Goal: Task Accomplishment & Management: Use online tool/utility

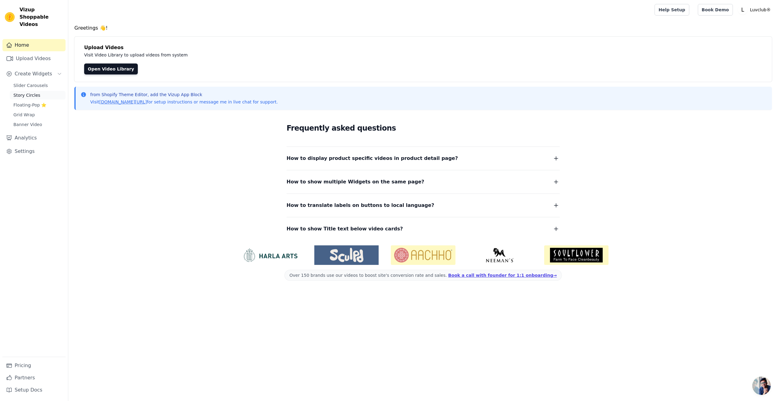
click at [39, 91] on link "Story Circles" at bounding box center [38, 95] width 56 height 9
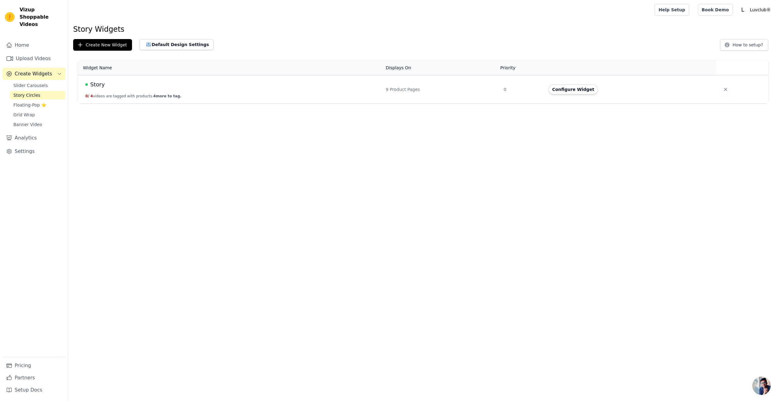
click at [110, 82] on div "Story" at bounding box center [231, 84] width 293 height 9
click at [559, 91] on button "Configure Widget" at bounding box center [572, 89] width 49 height 10
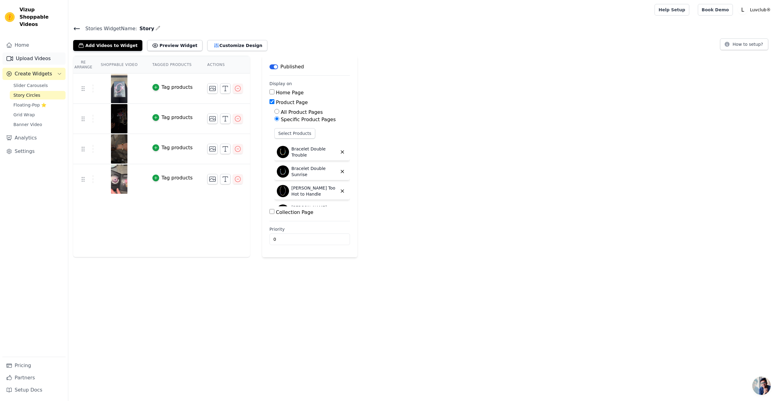
click at [37, 52] on link "Upload Videos" at bounding box center [33, 58] width 63 height 12
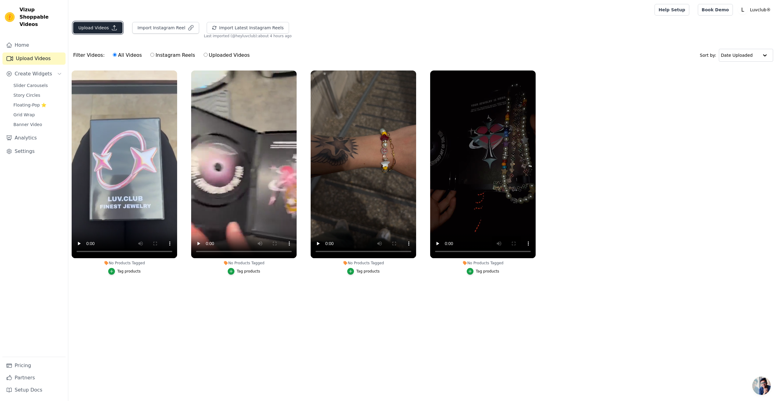
click at [93, 30] on button "Upload Videos" at bounding box center [97, 28] width 49 height 12
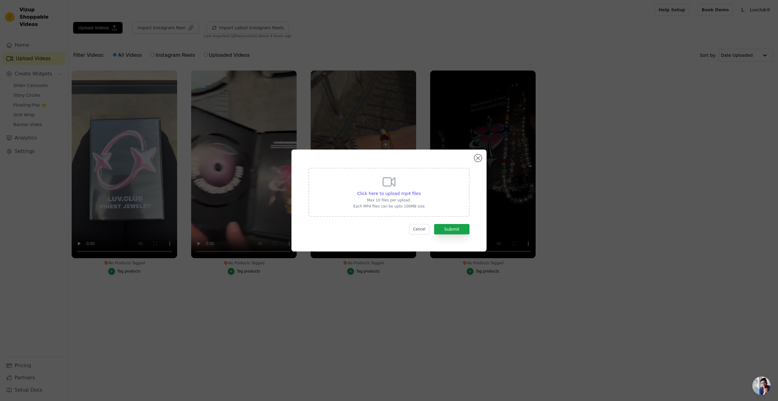
click at [391, 198] on p "Max 10 files per upload." at bounding box center [388, 200] width 71 height 5
click at [420, 190] on input "Click here to upload mp4 files Max 10 files per upload. Each MP4 files can be u…" at bounding box center [420, 190] width 0 height 0
type input "C:\fakepath\IMG_6124.mp4"
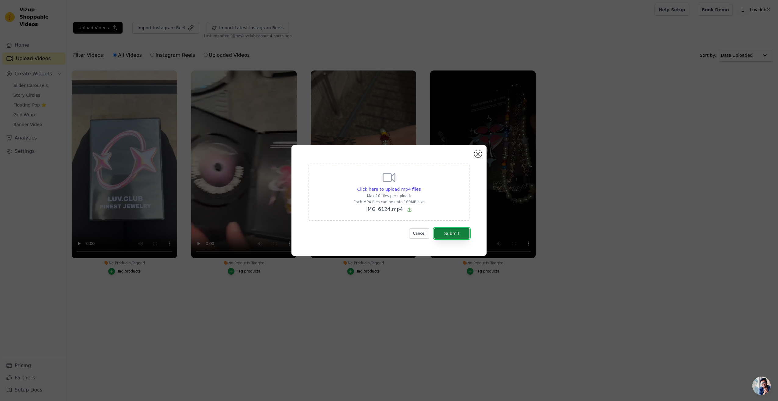
click at [458, 233] on button "Submit" at bounding box center [451, 233] width 35 height 10
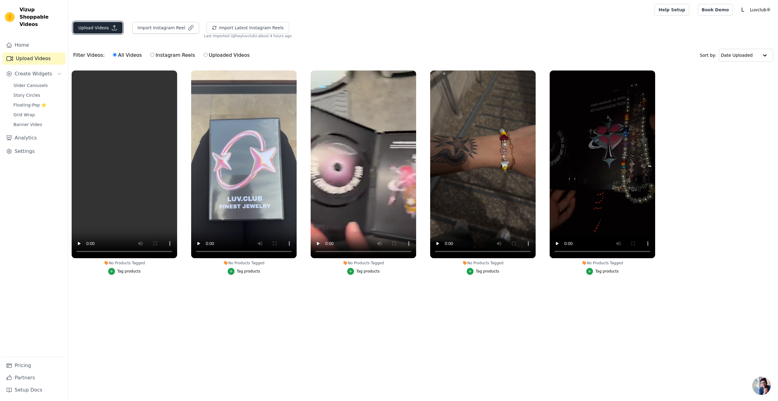
click at [94, 26] on button "Upload Videos" at bounding box center [97, 28] width 49 height 12
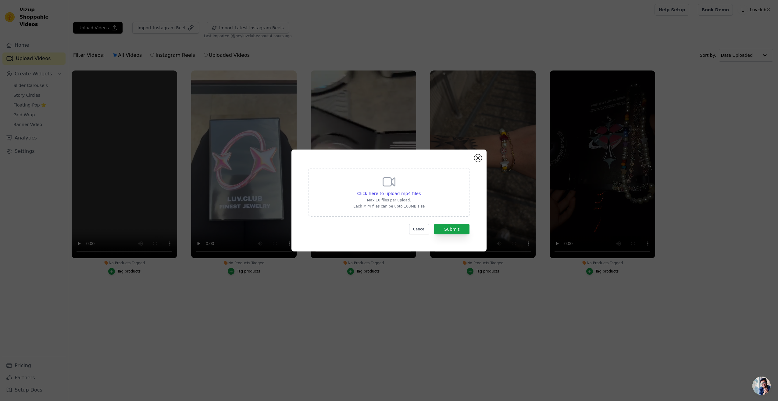
click at [342, 192] on div "Click here to upload mp4 files Max 10 files per upload. Each MP4 files can be u…" at bounding box center [389, 192] width 161 height 49
click at [420, 190] on input "Click here to upload mp4 files Max 10 files per upload. Each MP4 files can be u…" at bounding box center [420, 190] width 0 height 0
type input "C:\fakepath\copy_1A6C8486-D9A7-4E3C-91DC-D94B3036B362.mp4"
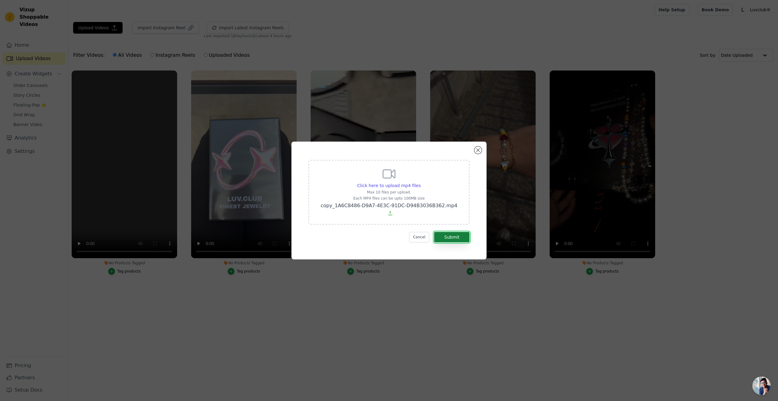
click at [463, 232] on button "Submit" at bounding box center [451, 237] width 35 height 10
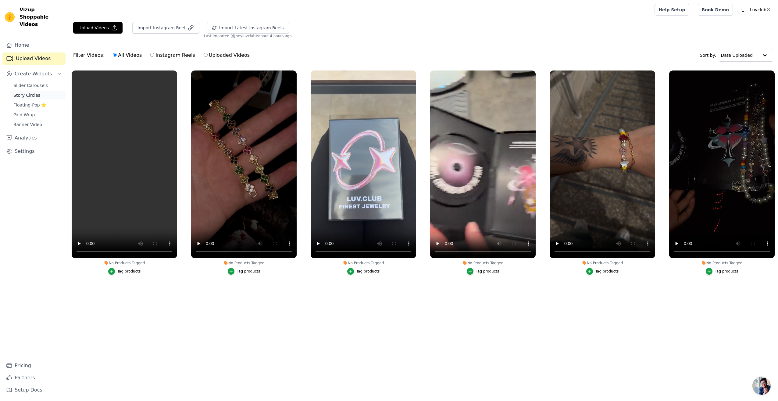
click at [27, 92] on span "Story Circles" at bounding box center [26, 95] width 27 height 6
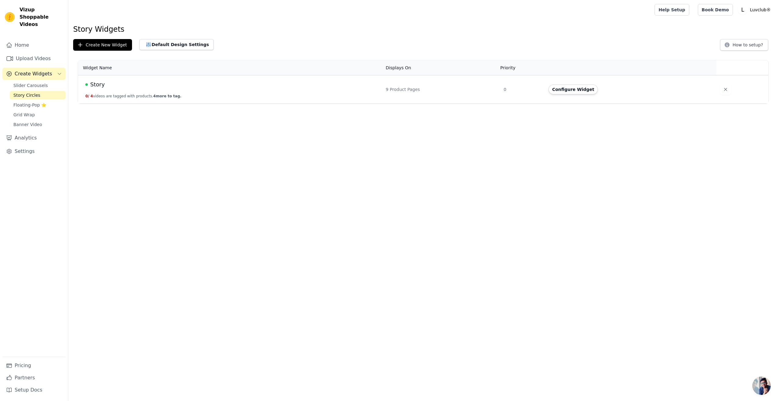
click at [102, 87] on span "Story" at bounding box center [97, 84] width 15 height 9
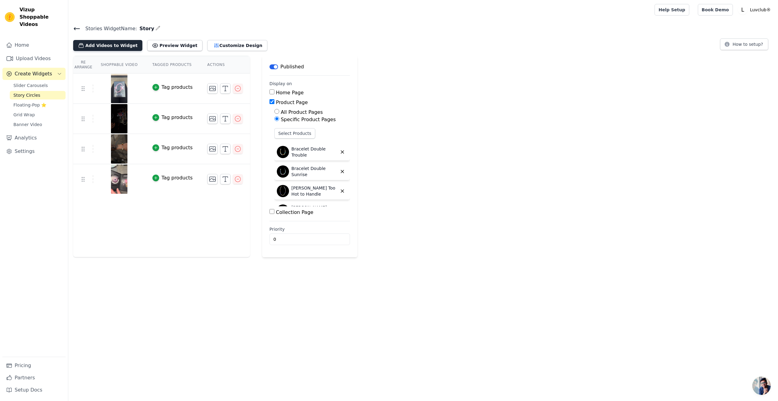
click at [102, 48] on button "Add Videos to Widget" at bounding box center [107, 45] width 69 height 11
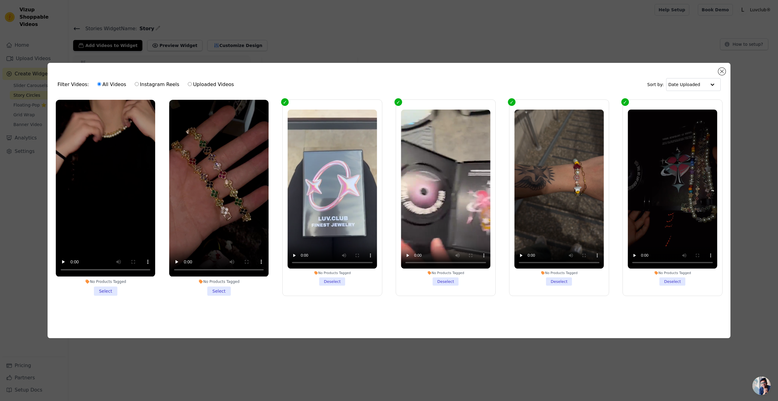
click at [214, 291] on li "No Products Tagged Select" at bounding box center [218, 197] width 99 height 195
click at [0, 0] on input "No Products Tagged Select" at bounding box center [0, 0] width 0 height 0
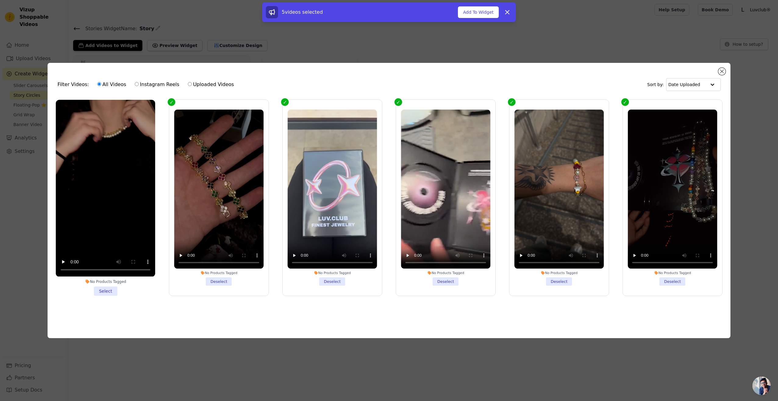
click at [103, 293] on li "No Products Tagged Select" at bounding box center [105, 197] width 99 height 195
click at [0, 0] on input "No Products Tagged Select" at bounding box center [0, 0] width 0 height 0
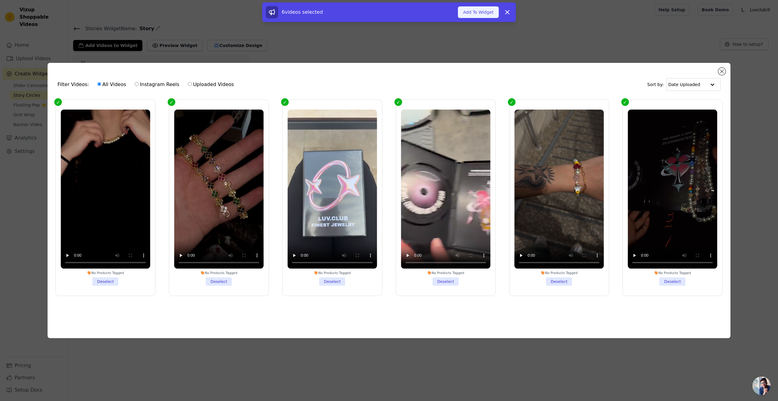
click at [477, 15] on button "Add To Widget" at bounding box center [478, 12] width 41 height 12
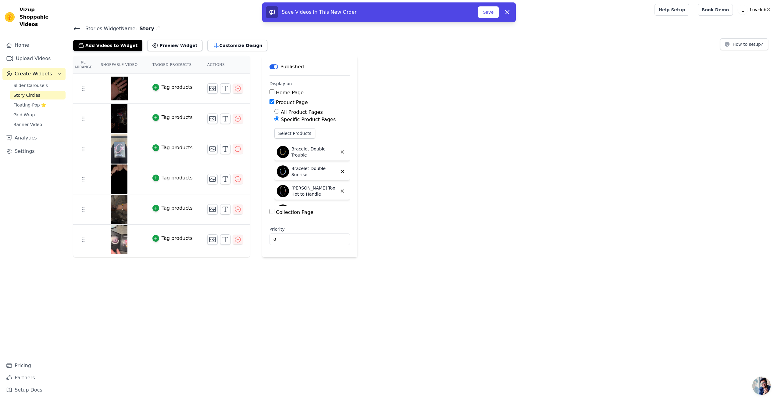
click at [99, 63] on th "Shoppable Video" at bounding box center [119, 64] width 52 height 17
click at [109, 62] on th "Shoppable Video" at bounding box center [119, 64] width 52 height 17
click at [175, 68] on th "Tagged Products" at bounding box center [172, 64] width 55 height 17
click at [200, 67] on th "Actions" at bounding box center [225, 64] width 50 height 17
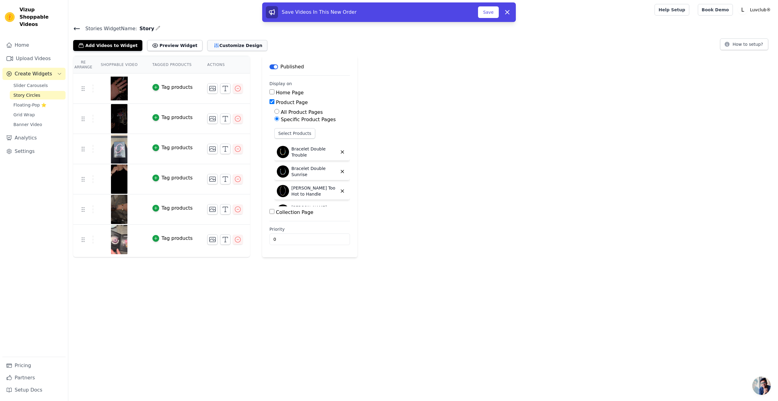
click at [208, 43] on button "Customize Design" at bounding box center [237, 45] width 60 height 11
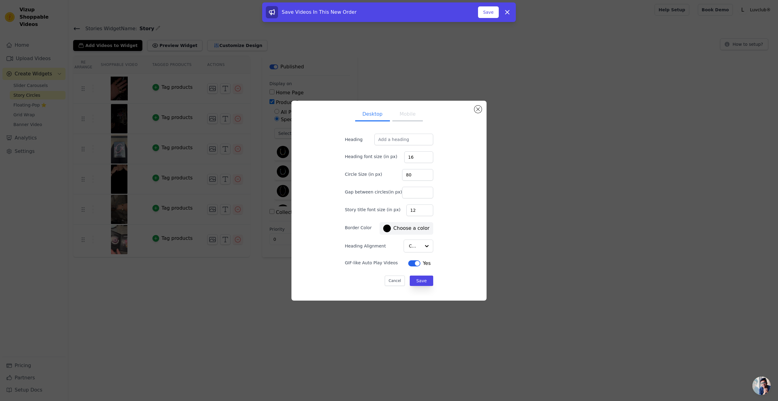
click at [383, 227] on div at bounding box center [387, 228] width 8 height 8
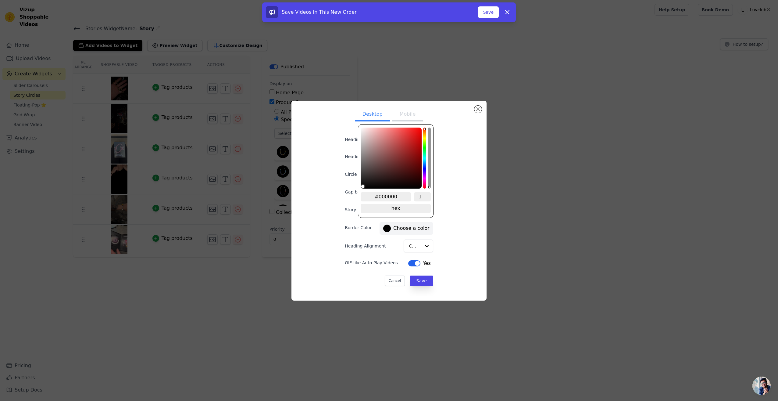
click at [380, 197] on input "#000000" at bounding box center [386, 196] width 50 height 9
type input "00ff8"
type input "#000000"
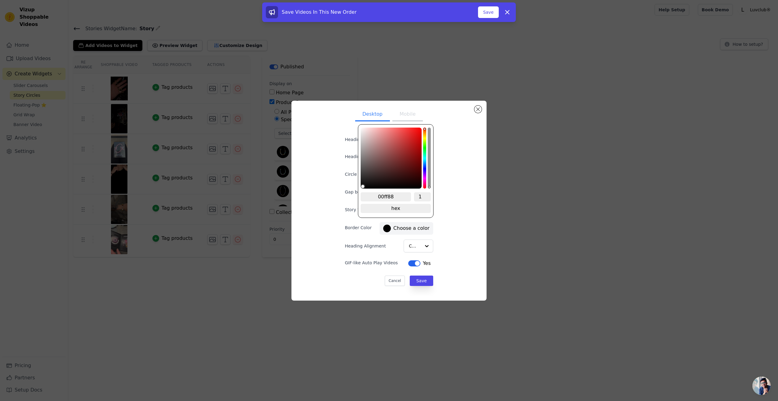
type input "00ff88"
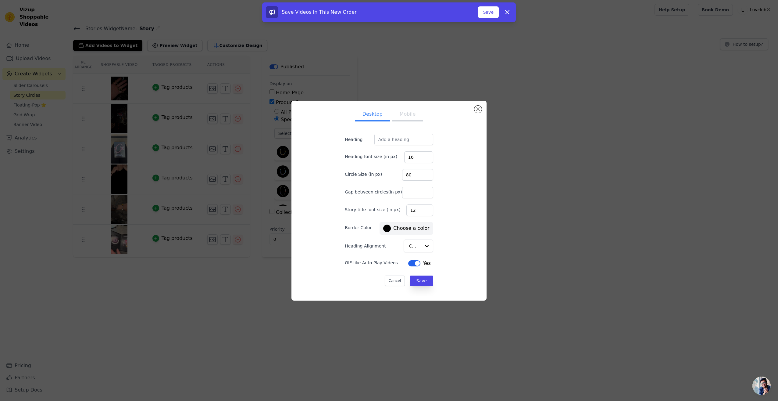
click at [451, 187] on div "Desktop Mobile Heading Heading font size (in px) 16 Circle Size (in px) 80 Gap …" at bounding box center [388, 200] width 185 height 190
click at [397, 233] on span "#000000 Choose a color" at bounding box center [406, 228] width 48 height 10
click at [398, 231] on label "#000000 Choose a color" at bounding box center [406, 228] width 46 height 8
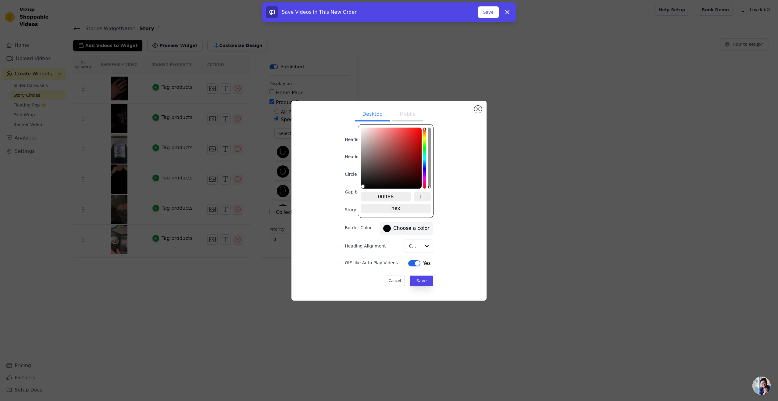
click at [390, 195] on input "00ff88" at bounding box center [386, 196] width 50 height 9
click at [394, 198] on input "00ff88" at bounding box center [386, 196] width 50 height 9
click at [379, 197] on input "00ff88" at bounding box center [386, 196] width 50 height 9
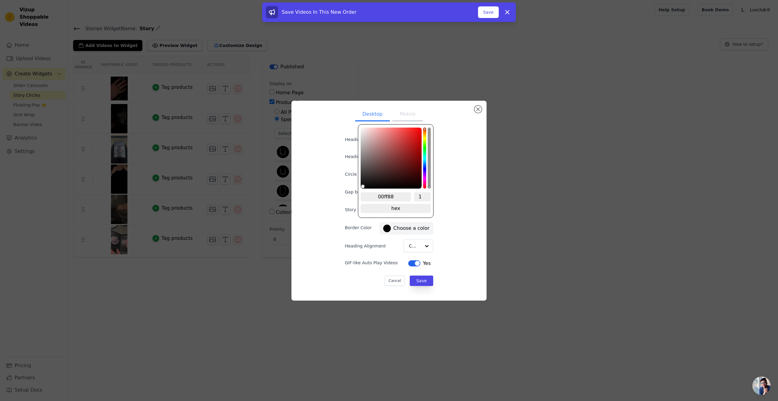
type input "#00ff88"
click at [460, 236] on div "Desktop Mobile Heading Heading font size (in px) 16 Circle Size (in px) 80 Gap …" at bounding box center [388, 200] width 185 height 190
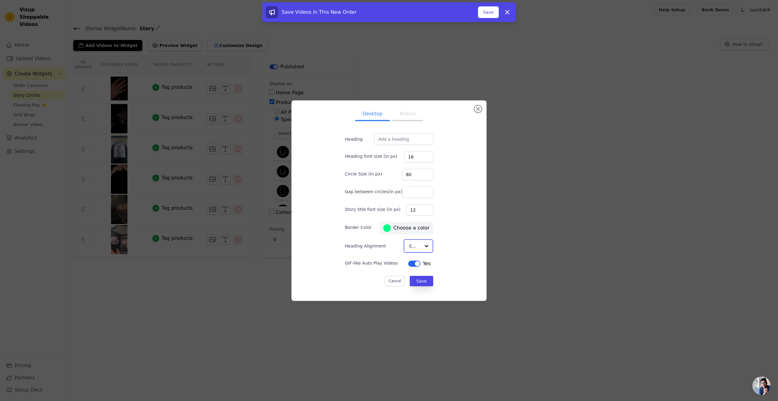
click at [420, 242] on div at bounding box center [426, 246] width 12 height 12
click at [437, 227] on div "Desktop Mobile Heading Heading font size (in px) 16 Circle Size (in px) 80 Gap …" at bounding box center [389, 200] width 108 height 190
click at [400, 114] on button "Mobile" at bounding box center [407, 114] width 30 height 13
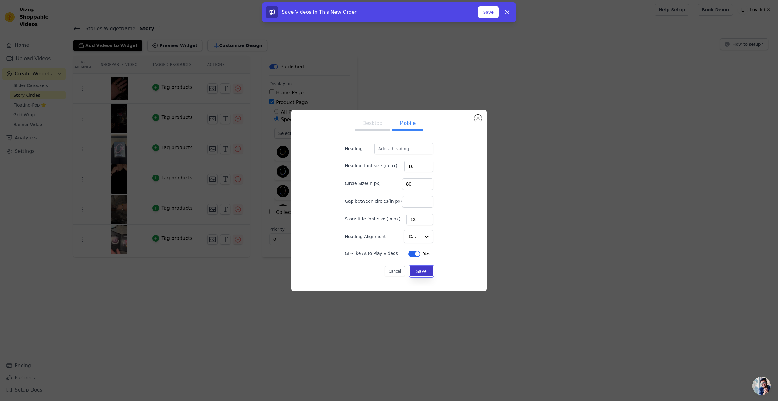
click at [416, 273] on button "Save" at bounding box center [421, 271] width 23 height 10
click at [488, 14] on button "Save" at bounding box center [488, 12] width 21 height 12
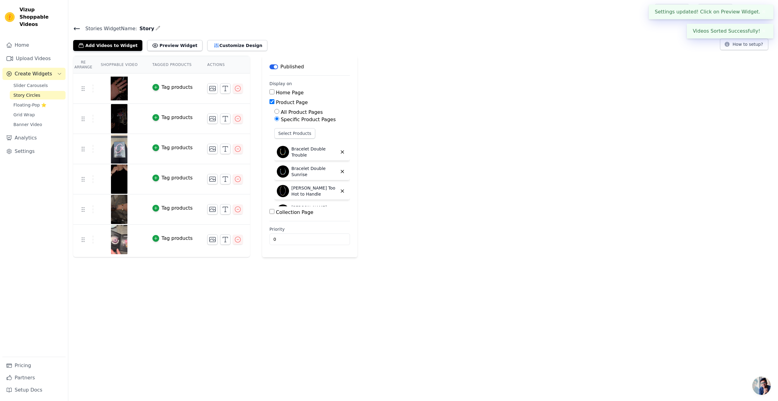
click at [482, 20] on main "Stories Widget Name: Story Add Videos to Widget Preview Widget Customize Design…" at bounding box center [423, 138] width 710 height 237
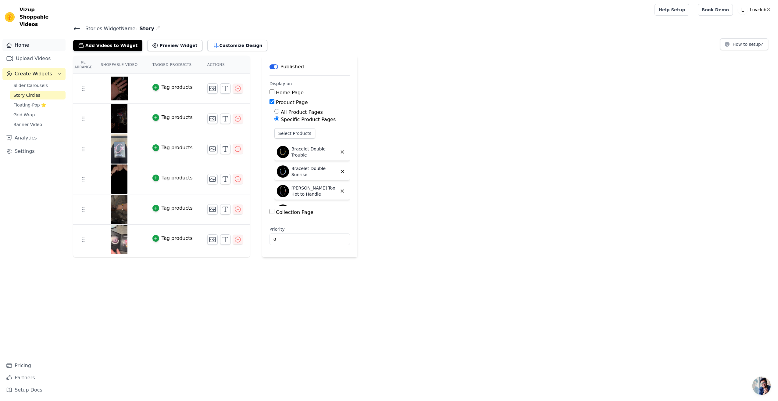
click at [34, 40] on link "Home" at bounding box center [33, 45] width 63 height 12
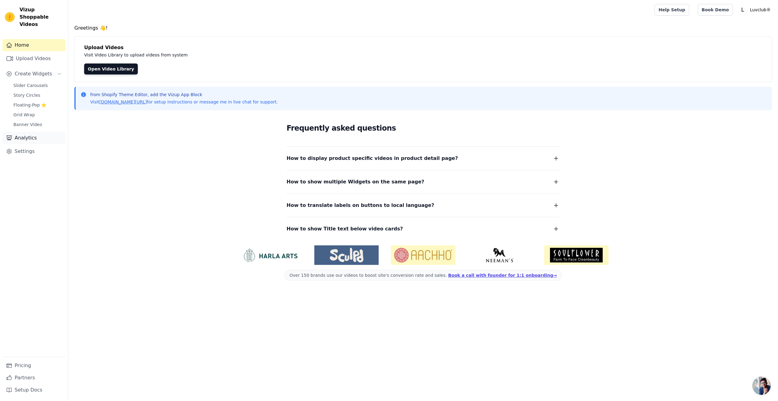
click at [27, 136] on link "Analytics" at bounding box center [33, 138] width 63 height 12
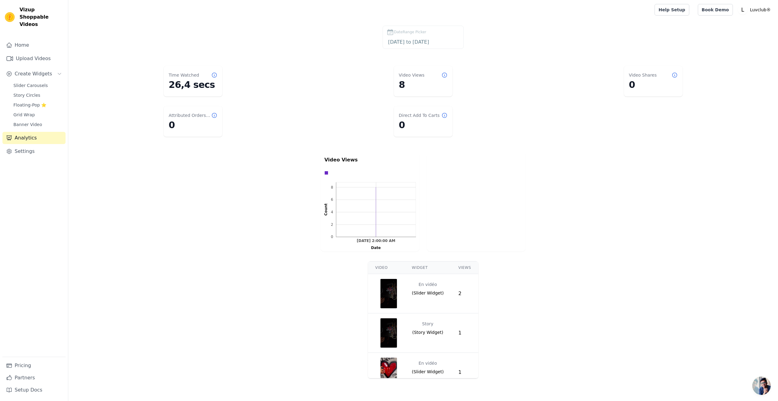
click at [207, 73] on div "Time Watched" at bounding box center [193, 75] width 49 height 6
click at [447, 77] on icon at bounding box center [444, 75] width 6 height 6
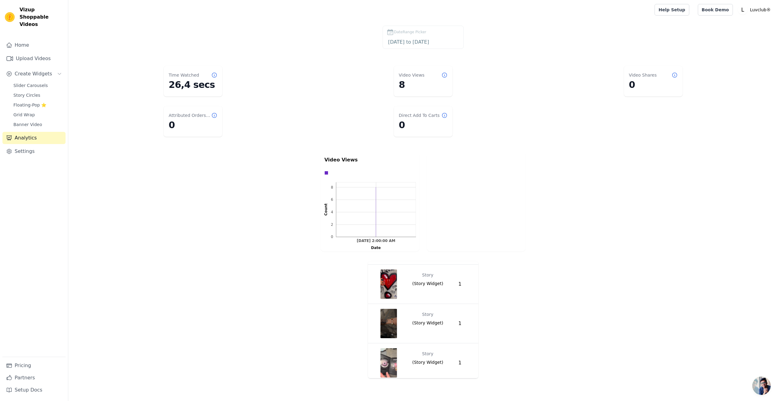
scroll to position [49, 0]
click at [129, 229] on div "Video Views 0 2 4 6 8 0 2 4 6 8 Count [DATE] 2:00:00 AM [DATE] 2:00:00 AM Date" at bounding box center [423, 201] width 710 height 101
